Goal: Task Accomplishment & Management: Manage account settings

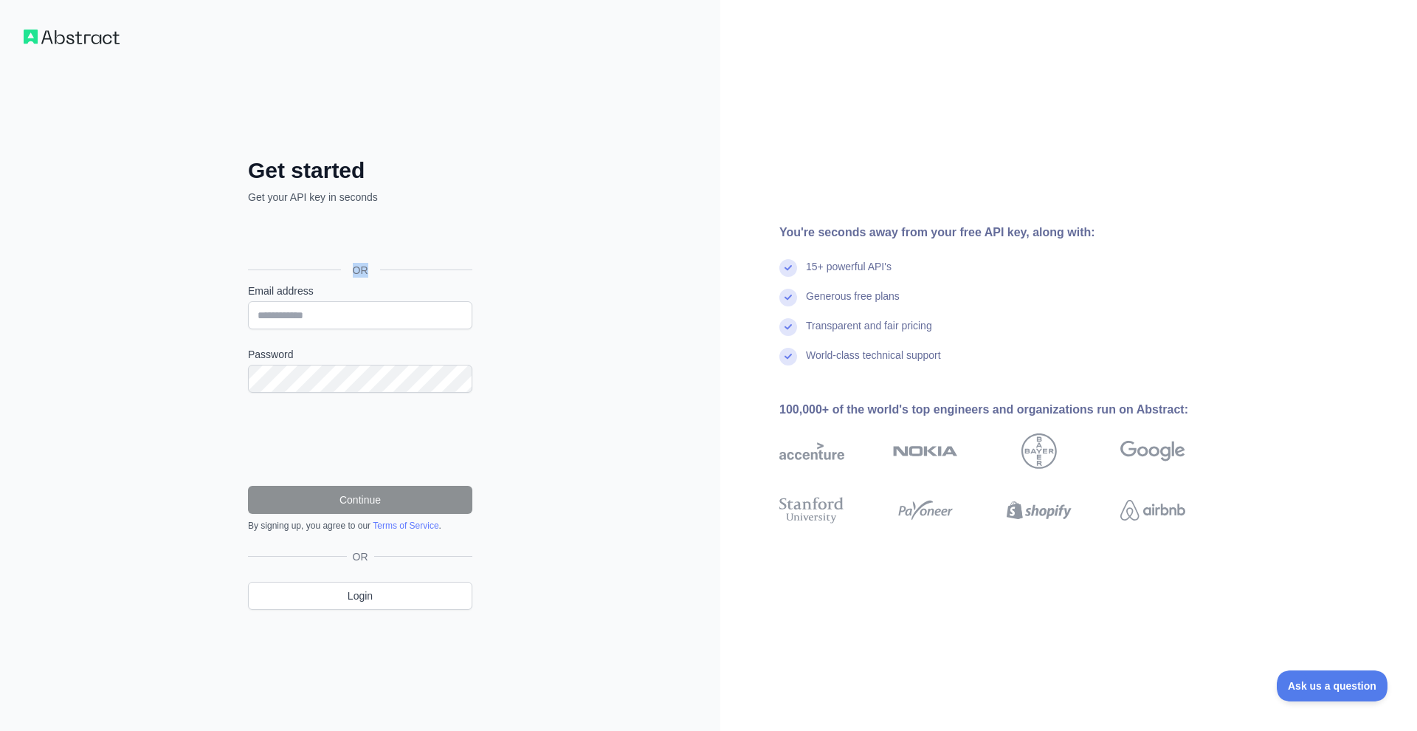
drag, startPoint x: 410, startPoint y: 234, endPoint x: 418, endPoint y: 279, distance: 45.6
click at [418, 279] on div "OR" at bounding box center [360, 246] width 224 height 73
click at [419, 314] on input "Email address" at bounding box center [360, 315] width 224 height 28
type input "**********"
click at [388, 499] on button "Continue" at bounding box center [360, 500] width 224 height 28
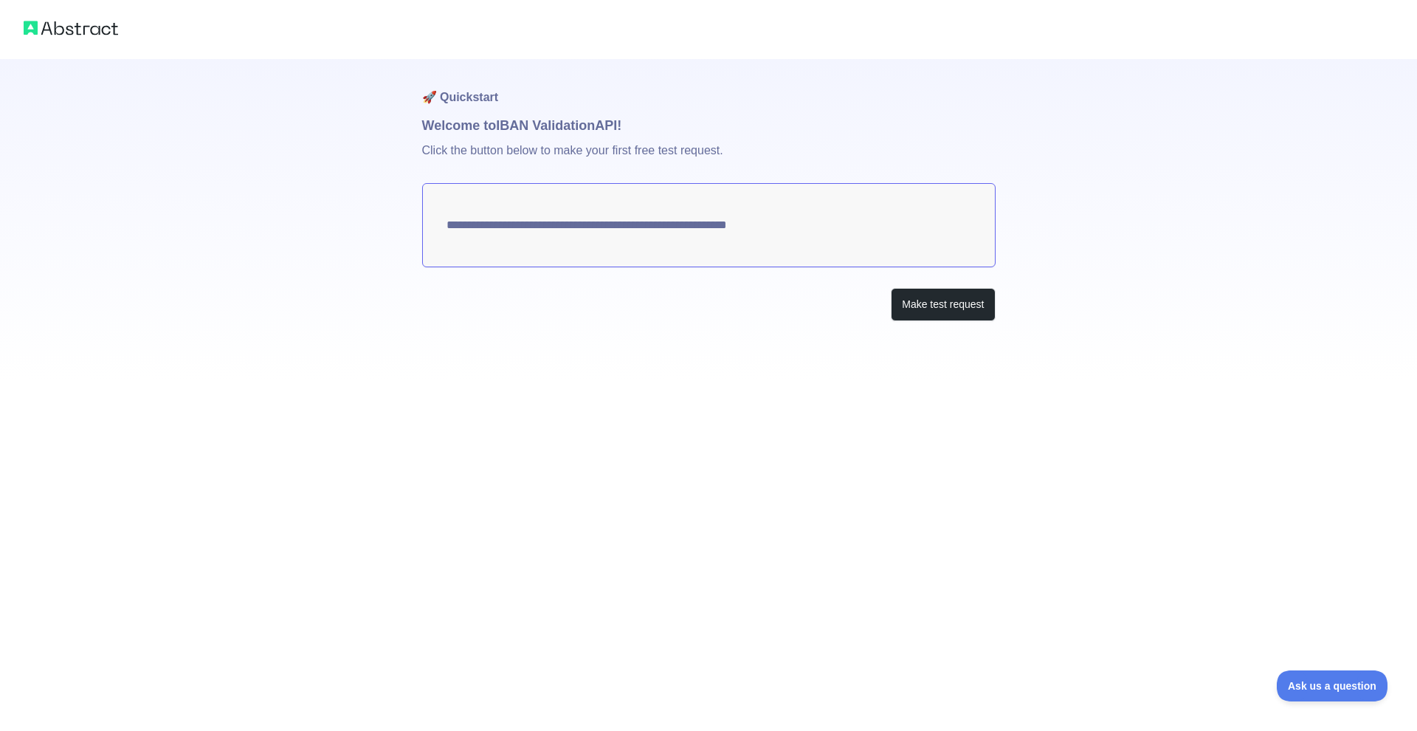
drag, startPoint x: 699, startPoint y: 228, endPoint x: 611, endPoint y: 222, distance: 88.0
click at [611, 222] on textarea "**********" at bounding box center [708, 225] width 573 height 84
click at [903, 308] on button "Make test request" at bounding box center [943, 304] width 104 height 33
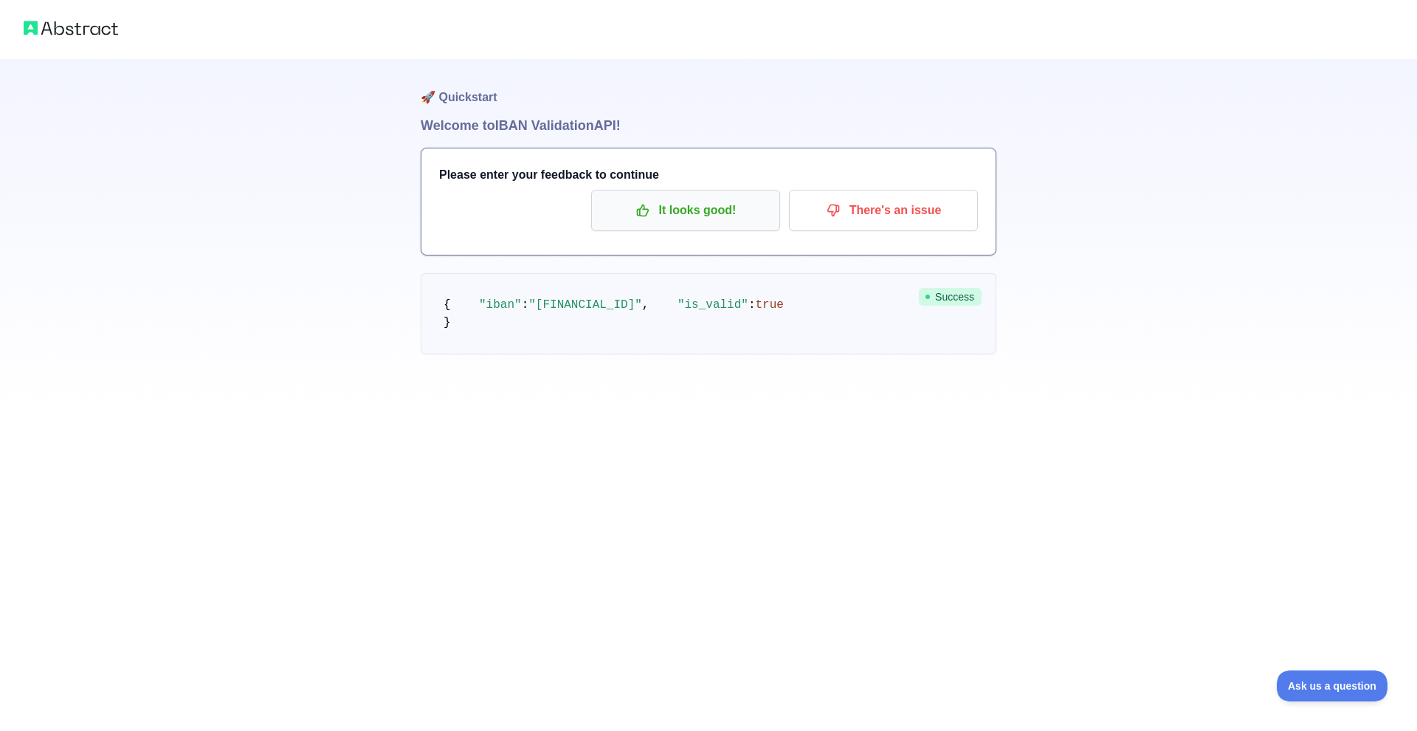
click at [711, 221] on p "It looks good!" at bounding box center [685, 210] width 167 height 25
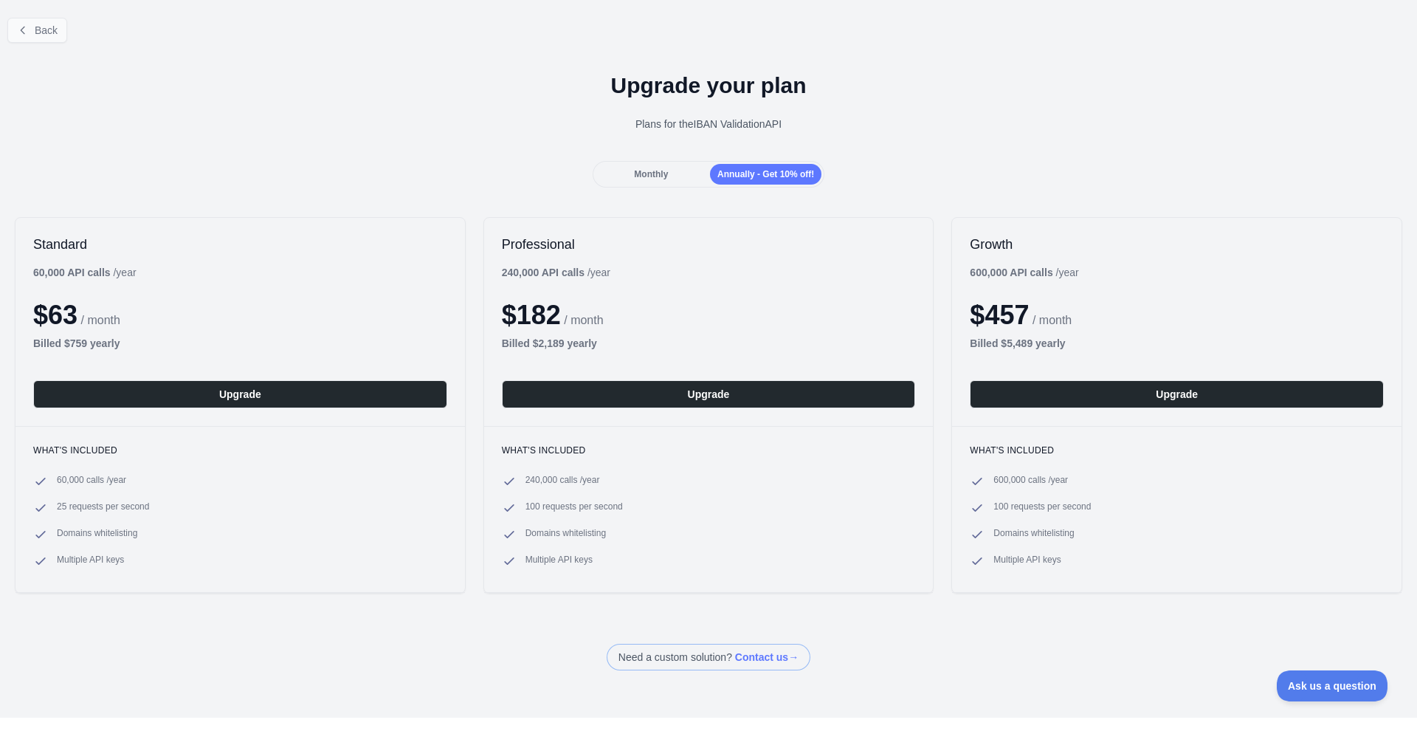
click at [49, 26] on span "Back" at bounding box center [46, 30] width 23 height 12
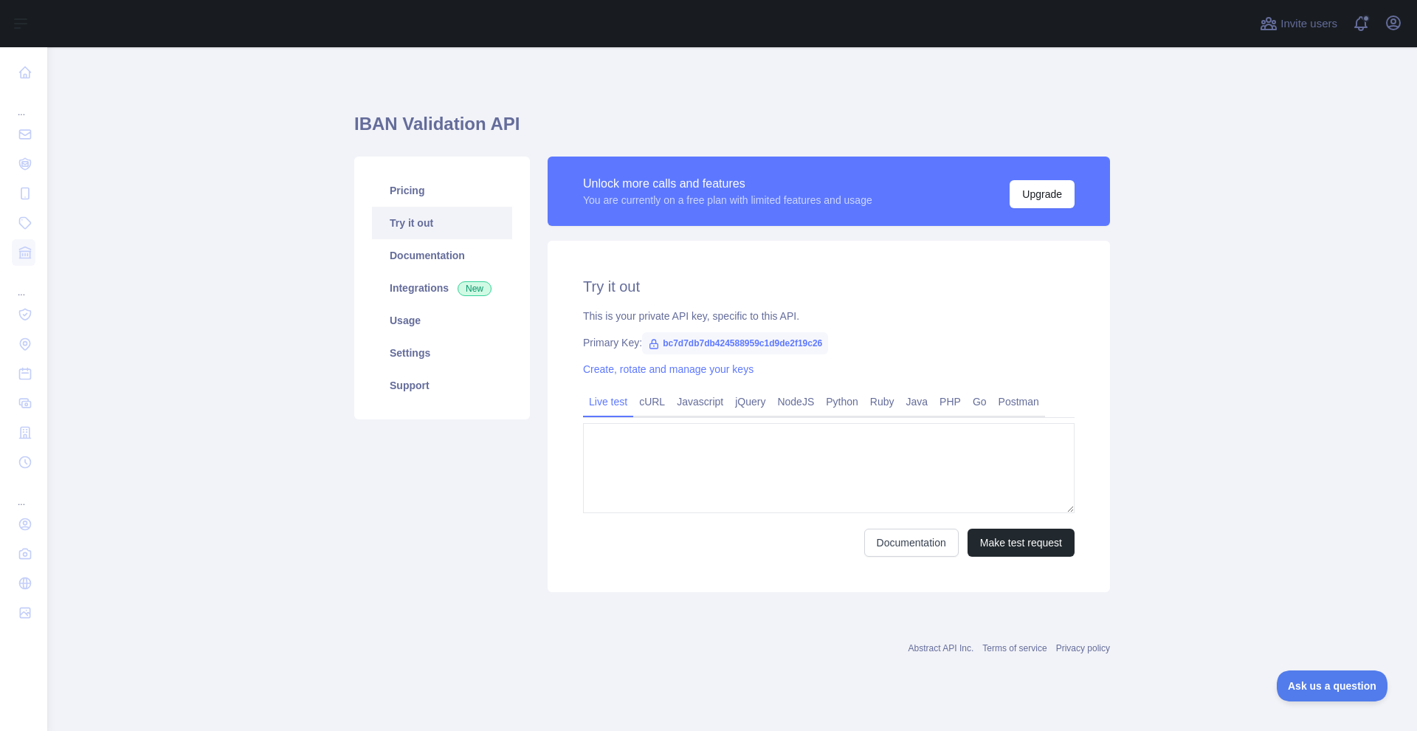
type textarea "**********"
click at [656, 410] on link "cURL" at bounding box center [652, 402] width 38 height 24
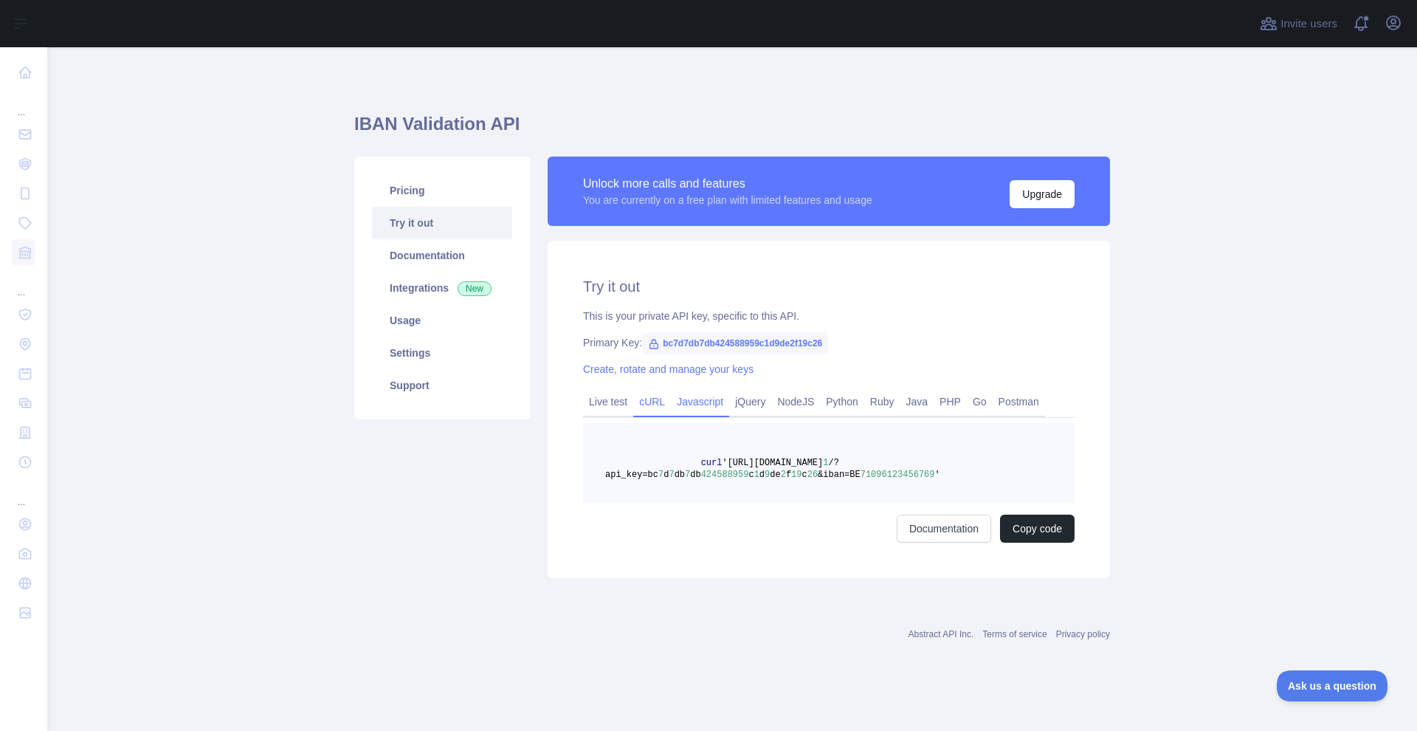
click at [698, 409] on link "Javascript" at bounding box center [700, 402] width 58 height 24
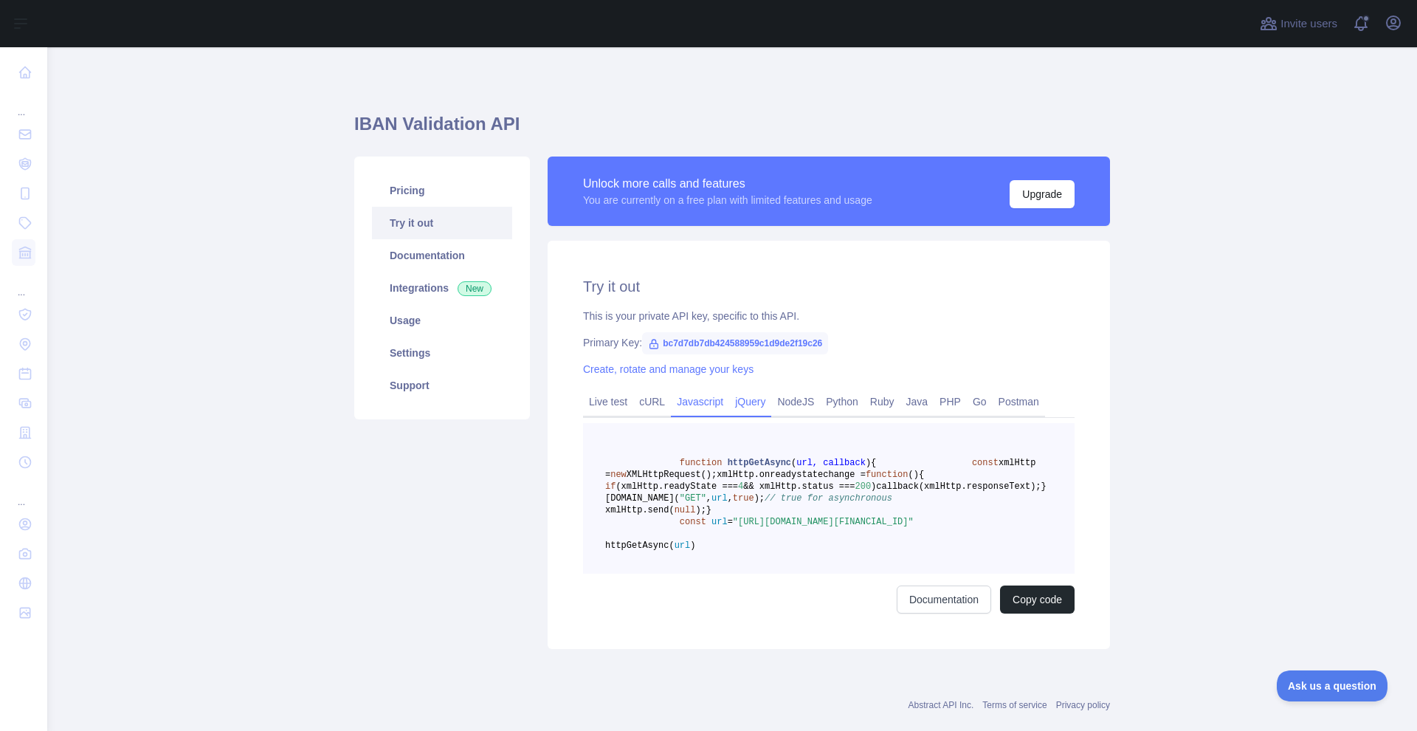
click at [742, 404] on link "jQuery" at bounding box center [750, 402] width 42 height 24
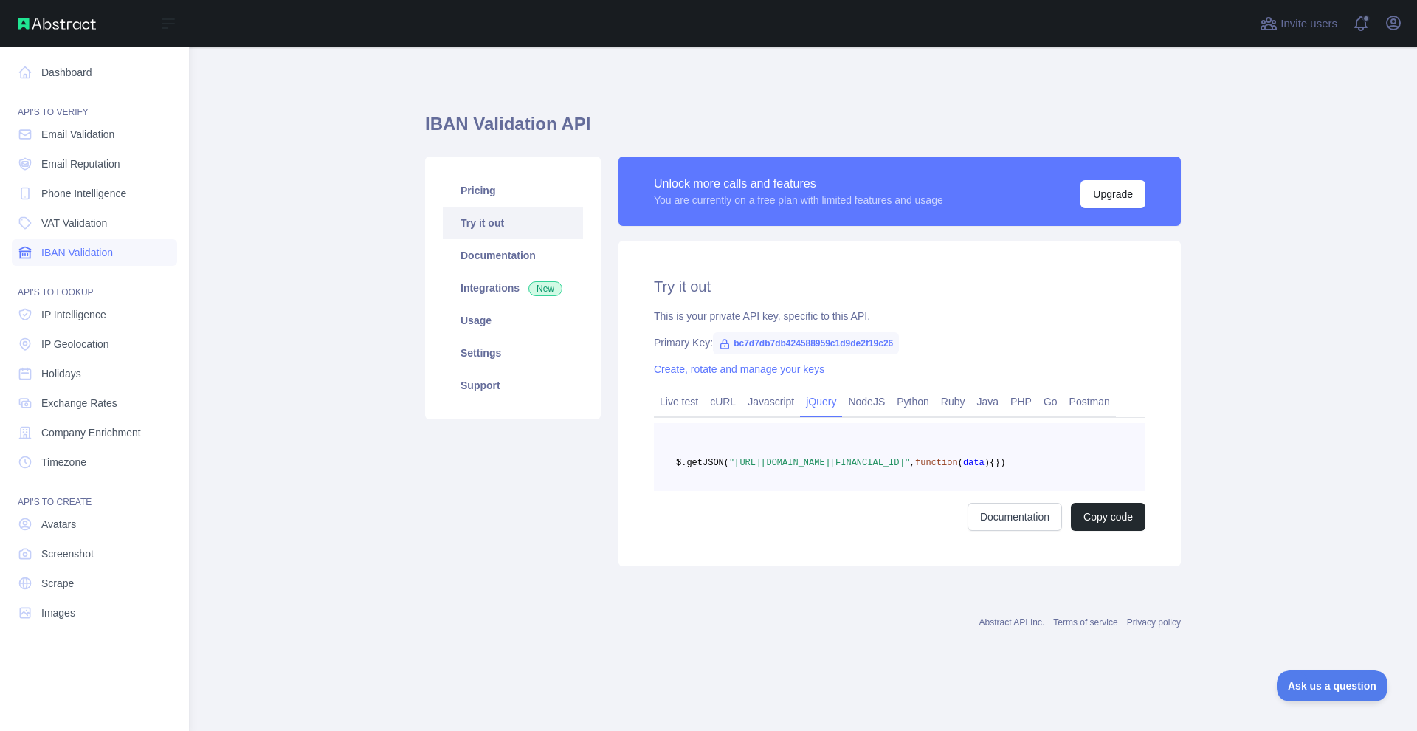
click at [117, 245] on link "IBAN Validation" at bounding box center [94, 252] width 165 height 27
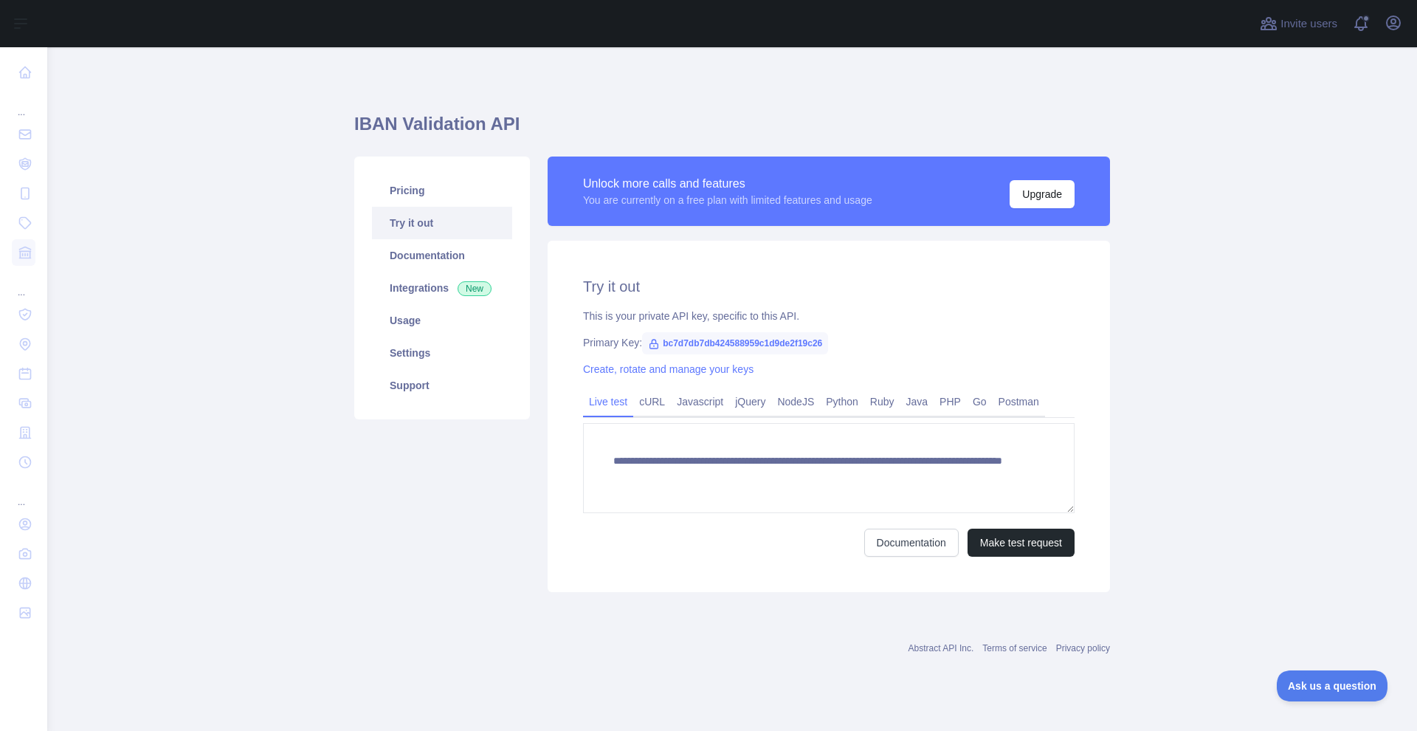
drag, startPoint x: 1004, startPoint y: 550, endPoint x: 963, endPoint y: 563, distance: 42.7
click at [968, 565] on div "**********" at bounding box center [829, 416] width 562 height 351
click at [941, 547] on link "Documentation" at bounding box center [911, 542] width 94 height 28
click at [1397, 22] on icon "button" at bounding box center [1394, 23] width 18 height 18
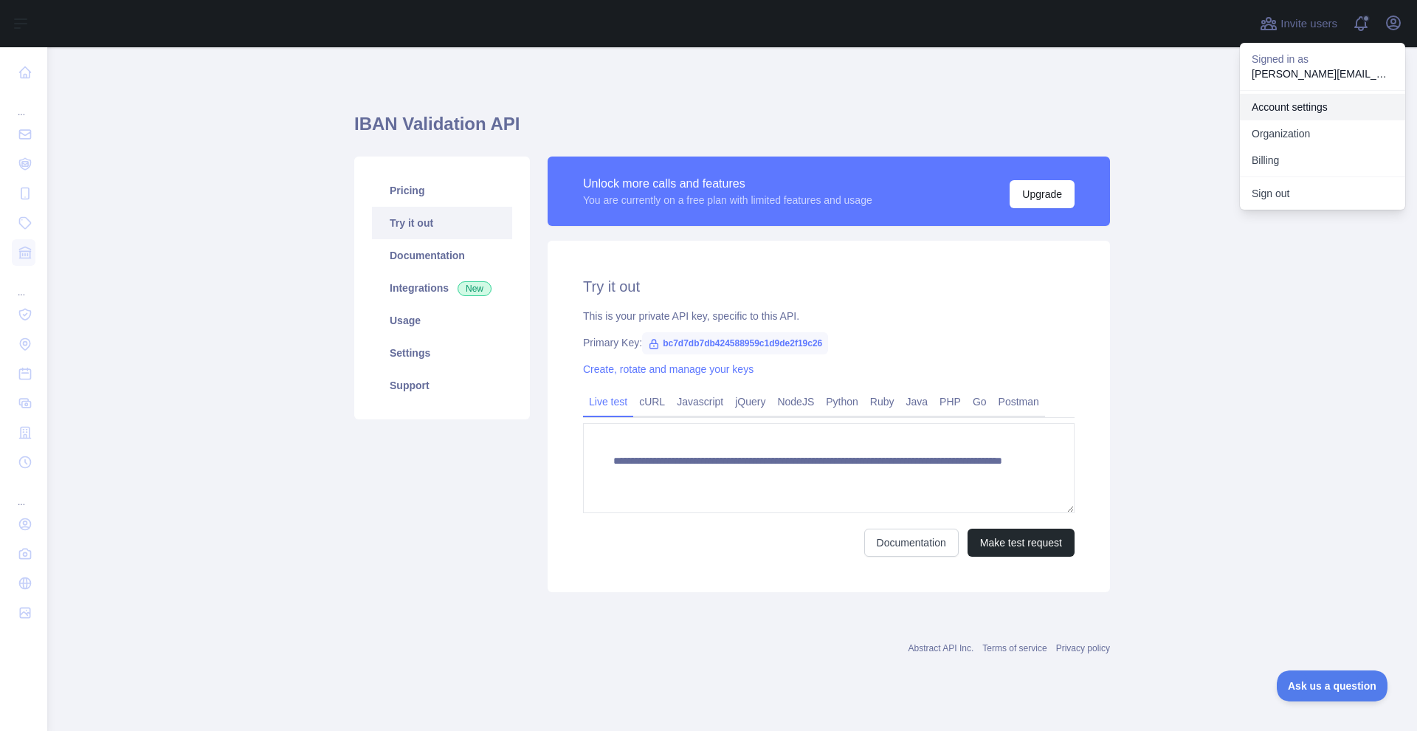
click at [1298, 111] on link "Account settings" at bounding box center [1322, 107] width 165 height 27
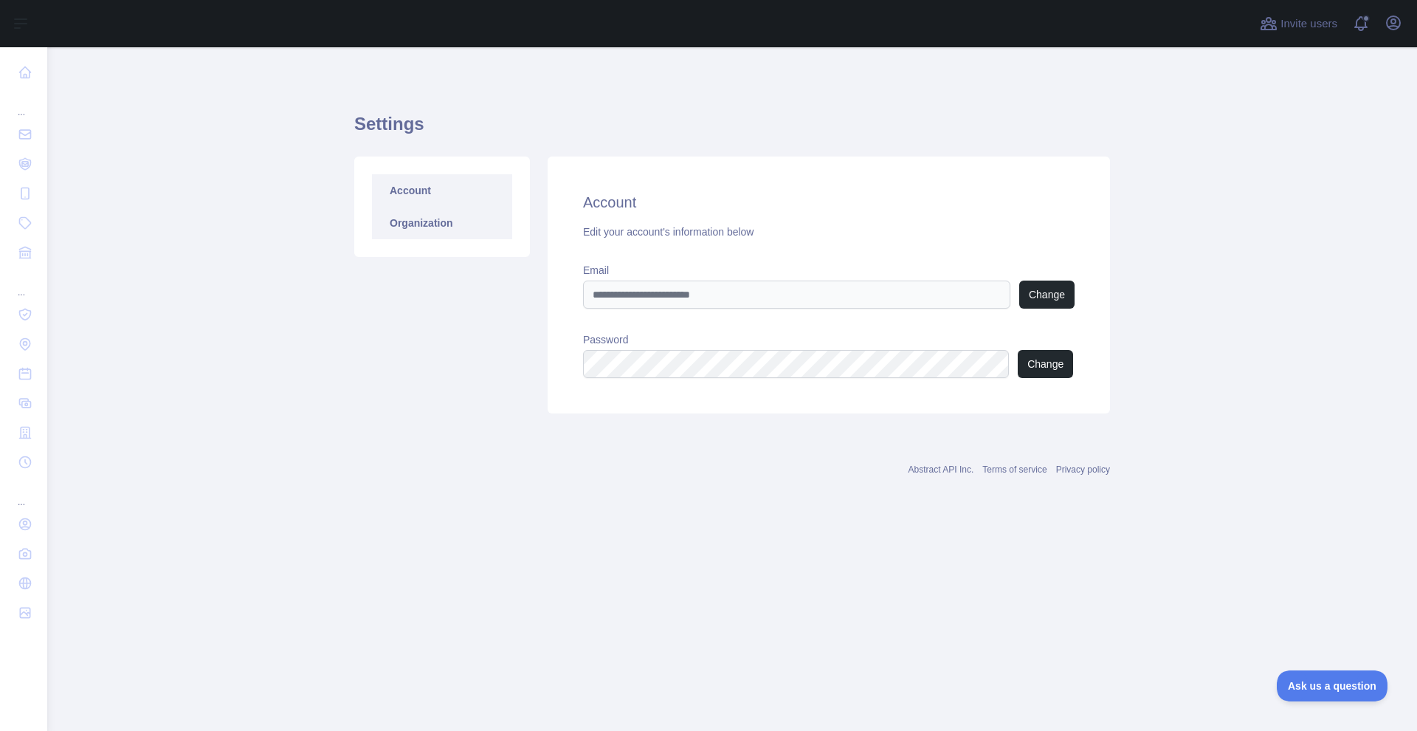
click at [413, 238] on link "Organization" at bounding box center [442, 223] width 140 height 32
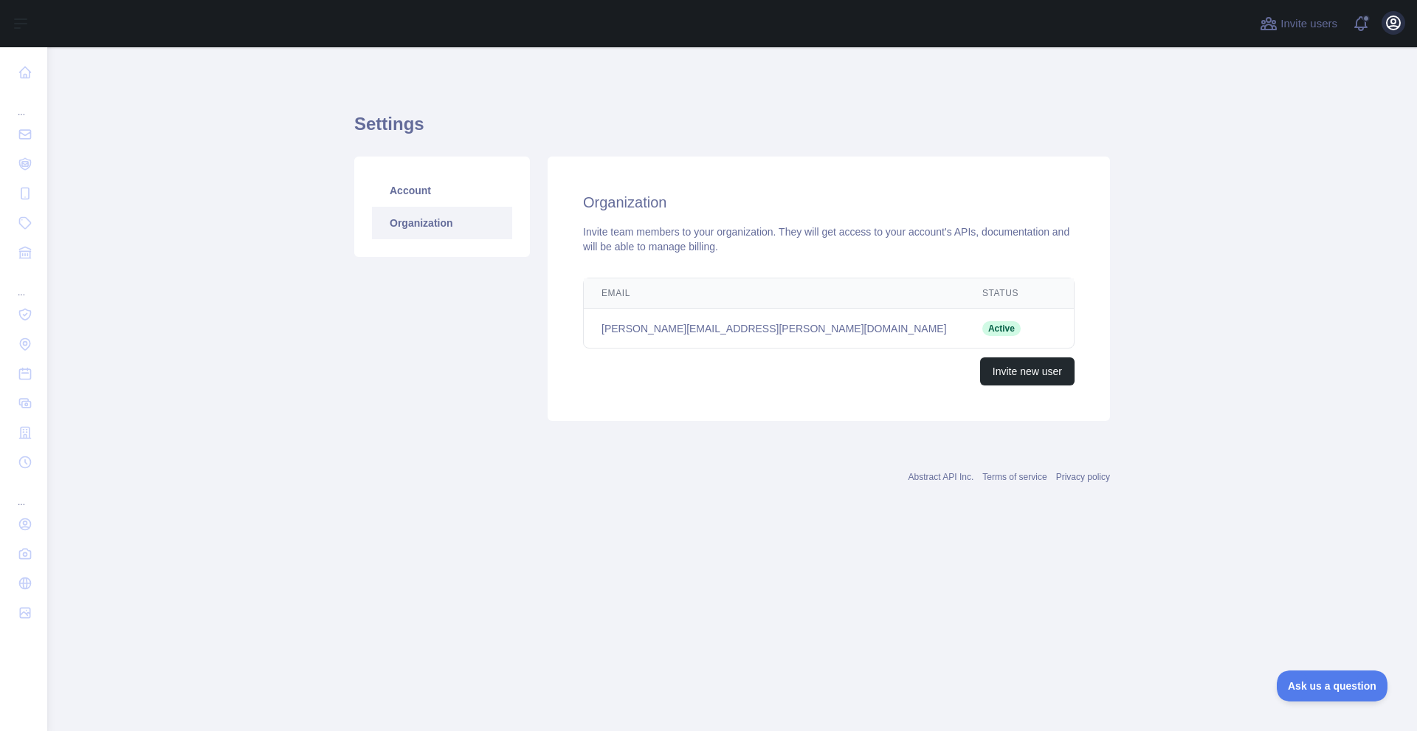
click at [1388, 22] on icon "button" at bounding box center [1394, 23] width 18 height 18
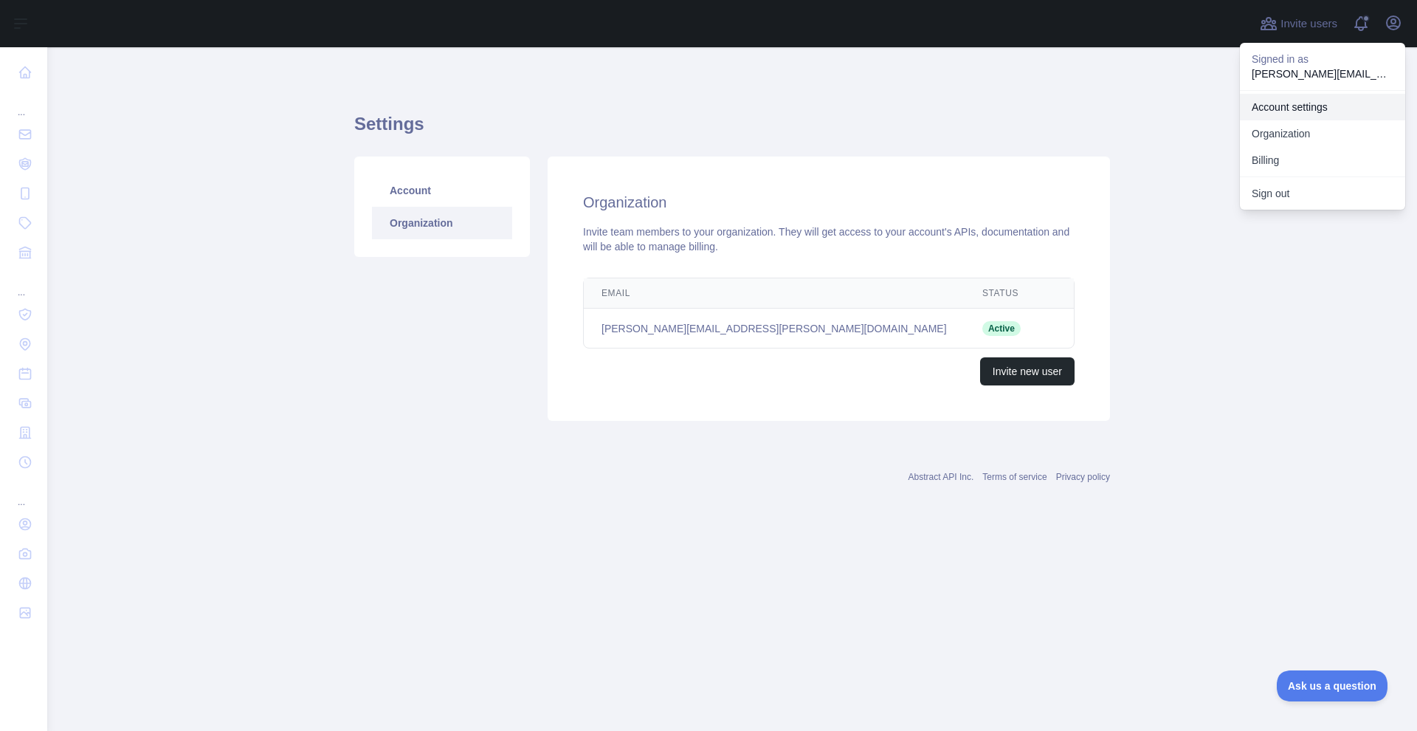
click at [1299, 114] on link "Account settings" at bounding box center [1322, 107] width 165 height 27
